Goal: Information Seeking & Learning: Learn about a topic

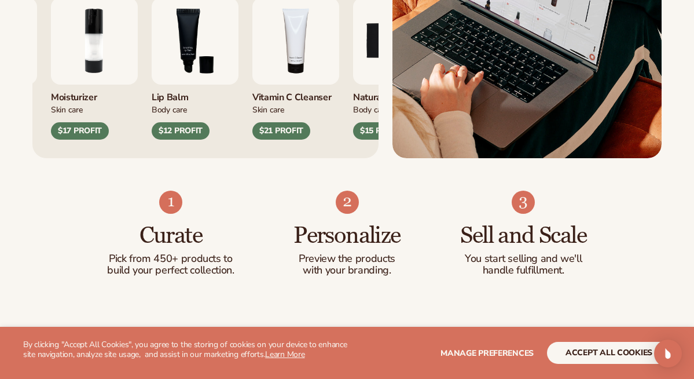
scroll to position [579, 0]
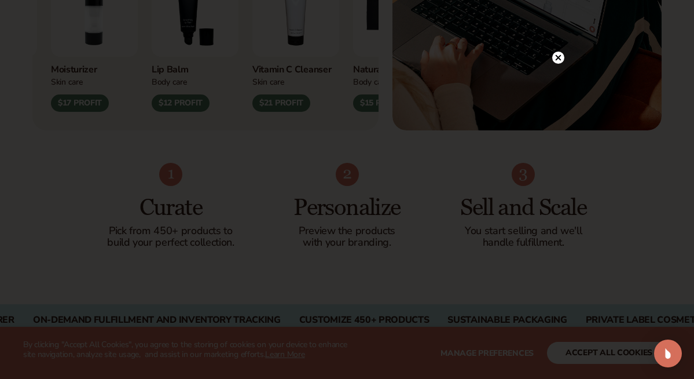
click at [558, 59] on icon at bounding box center [558, 58] width 12 height 12
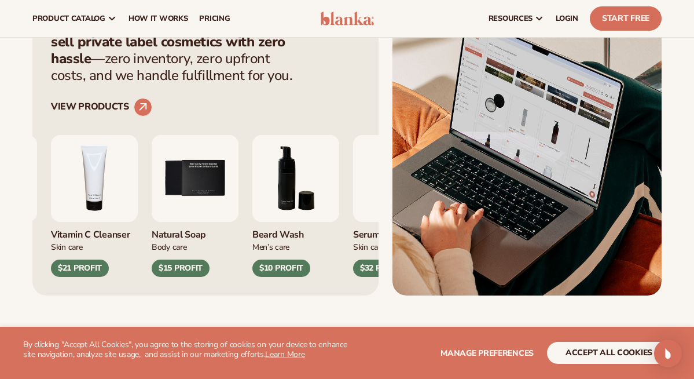
scroll to position [386, 0]
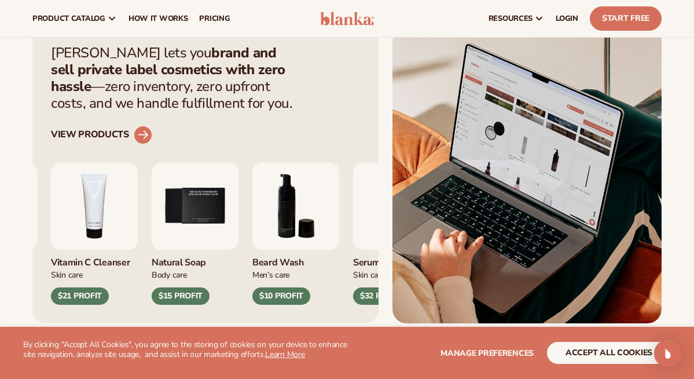
click at [145, 131] on circle at bounding box center [142, 134] width 25 height 25
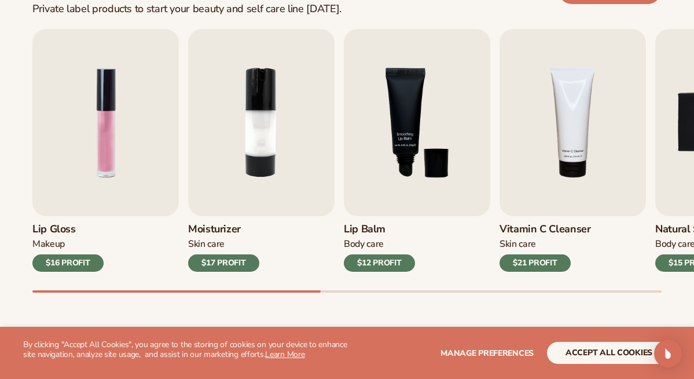
scroll to position [386, 0]
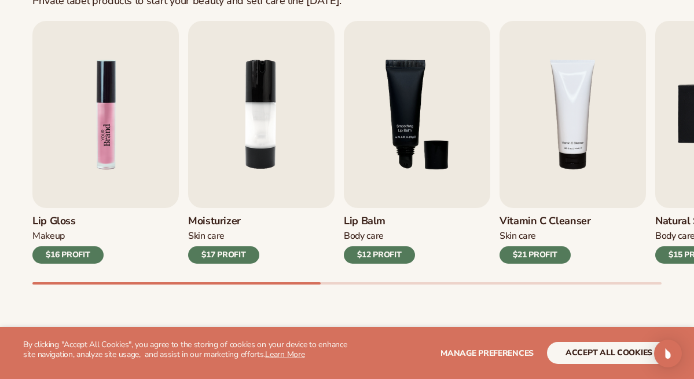
click at [100, 179] on img "1 / 9" at bounding box center [105, 114] width 146 height 187
click at [131, 166] on img "1 / 9" at bounding box center [105, 114] width 146 height 187
click at [91, 112] on img "1 / 9" at bounding box center [105, 114] width 146 height 187
click at [93, 112] on img "1 / 9" at bounding box center [105, 114] width 146 height 187
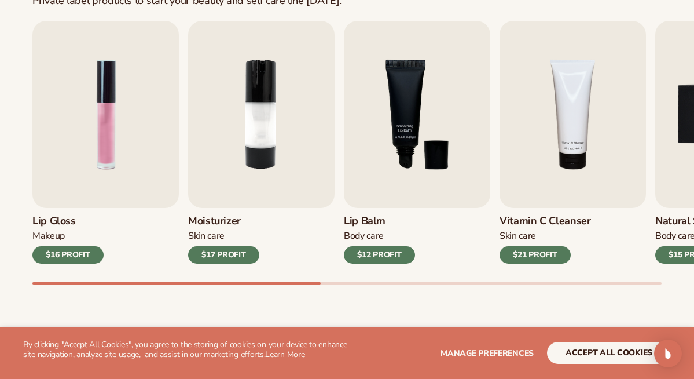
click at [82, 259] on div "$16 PROFIT" at bounding box center [67, 254] width 71 height 17
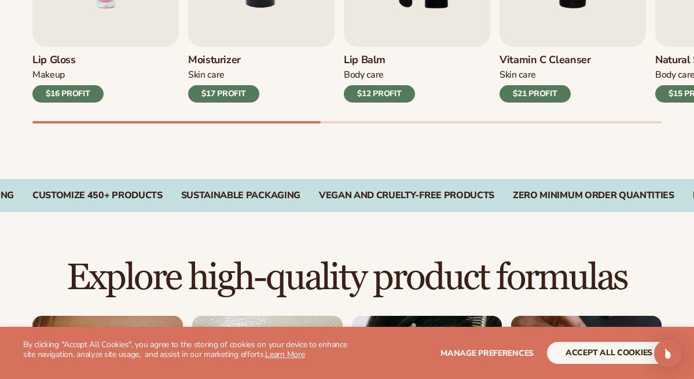
scroll to position [885, 0]
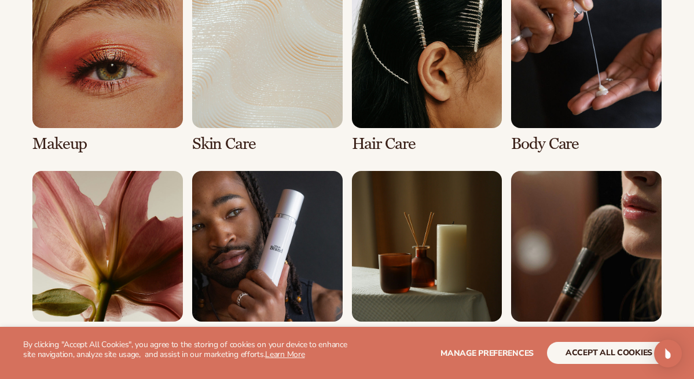
click at [69, 82] on link "1 / 8" at bounding box center [107, 64] width 150 height 175
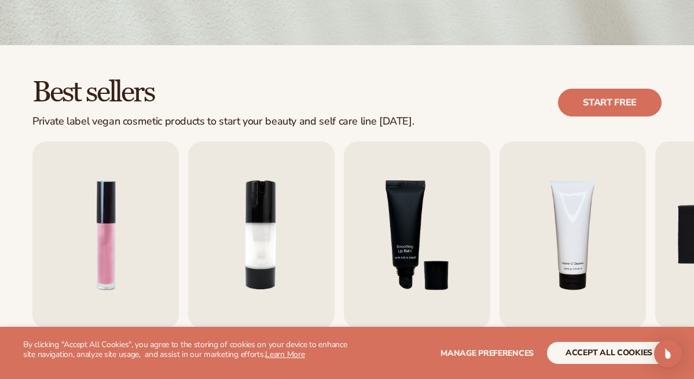
scroll to position [386, 0]
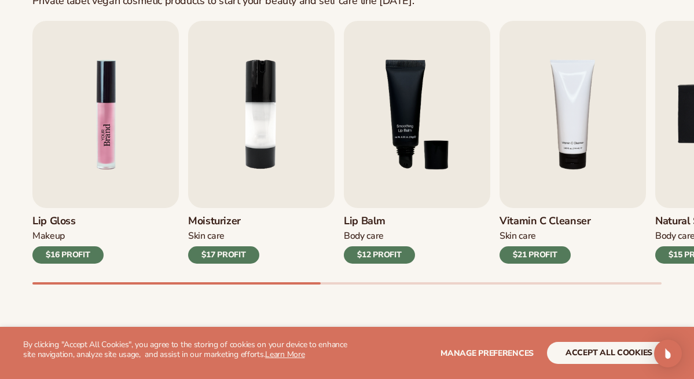
click at [94, 178] on img "1 / 9" at bounding box center [105, 114] width 146 height 187
click at [71, 251] on div "$16 PROFIT" at bounding box center [67, 254] width 71 height 17
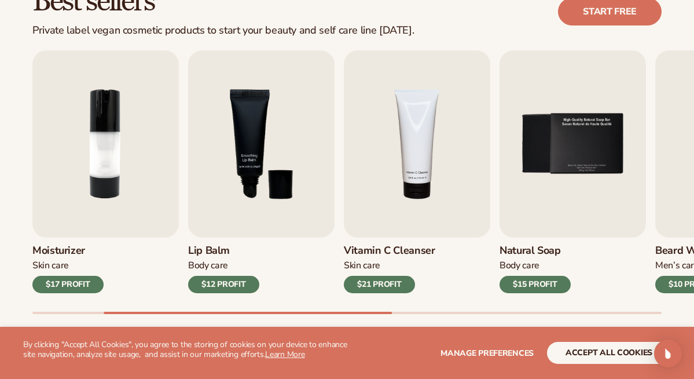
scroll to position [361, 0]
